Goal: Communication & Community: Connect with others

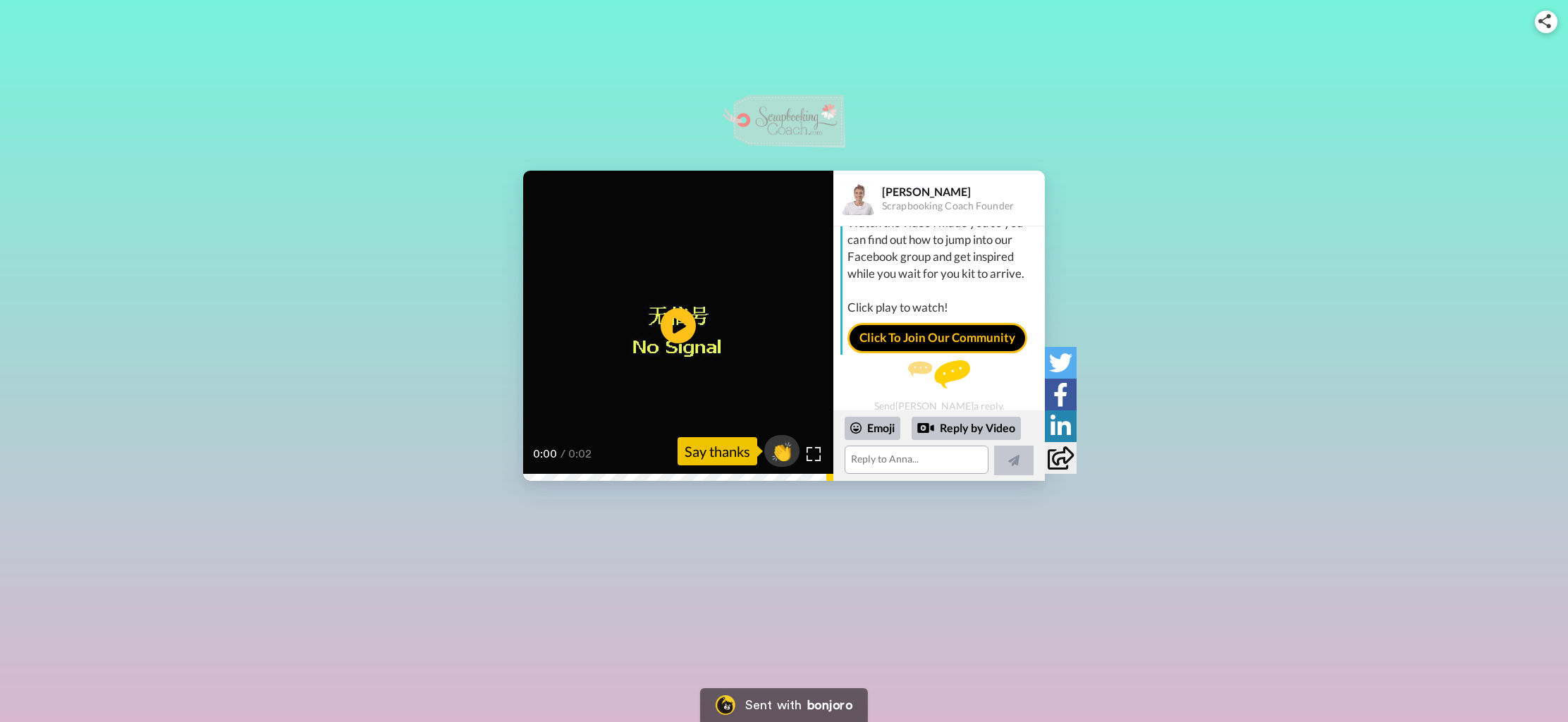
scroll to position [92, 0]
click at [920, 335] on link "Click To Join Our Community" at bounding box center [938, 330] width 180 height 30
click at [917, 327] on link "Click To Join Our Community" at bounding box center [938, 330] width 180 height 30
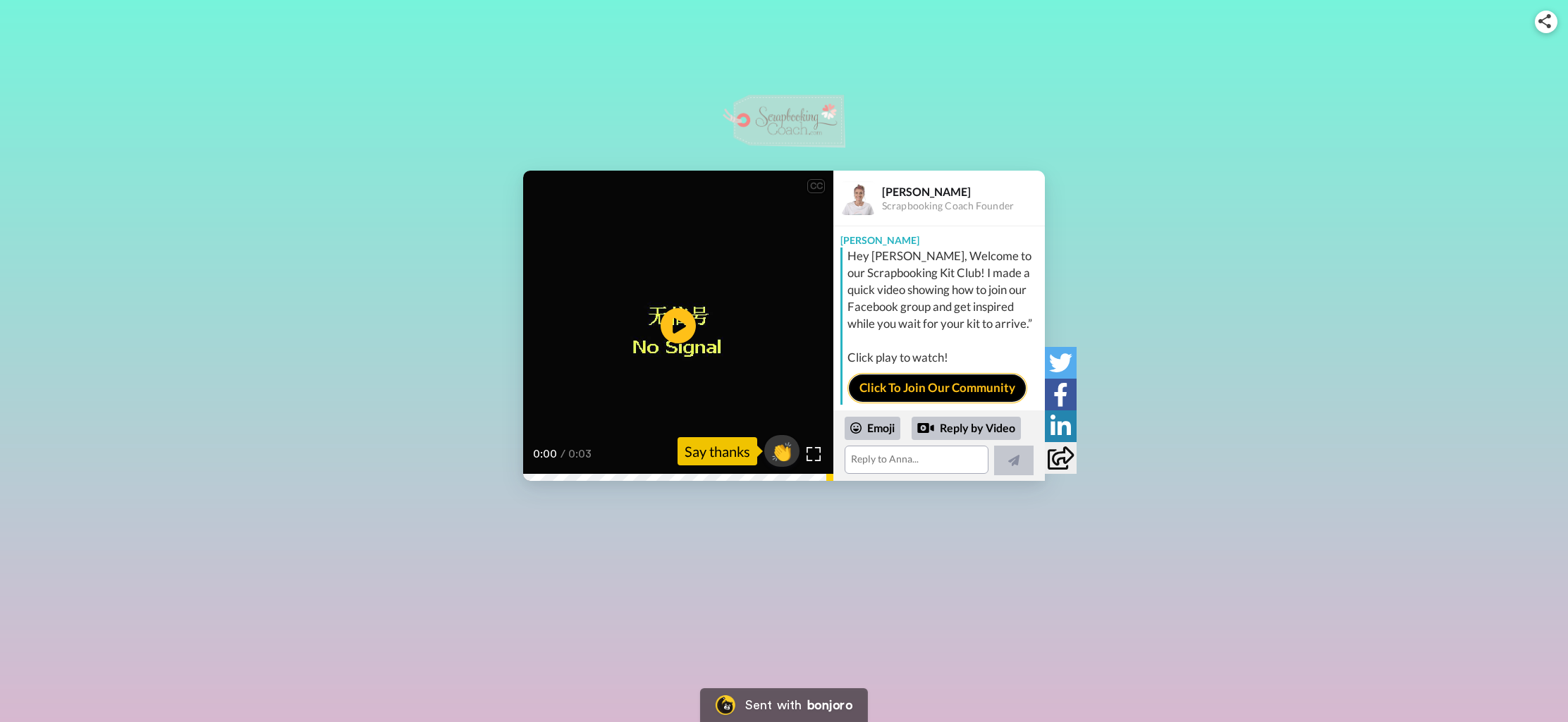
click at [915, 388] on link "Click To Join Our Community" at bounding box center [938, 387] width 180 height 30
